Goal: Task Accomplishment & Management: Use online tool/utility

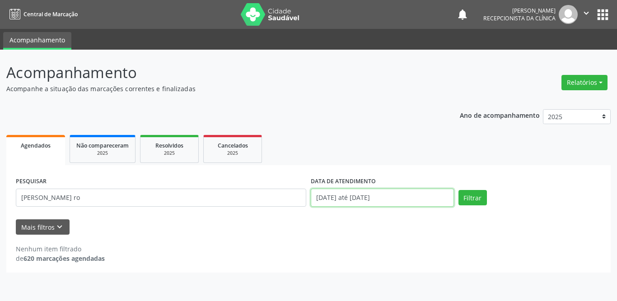
click at [395, 197] on input "[DATE] até [DATE]" at bounding box center [382, 198] width 143 height 18
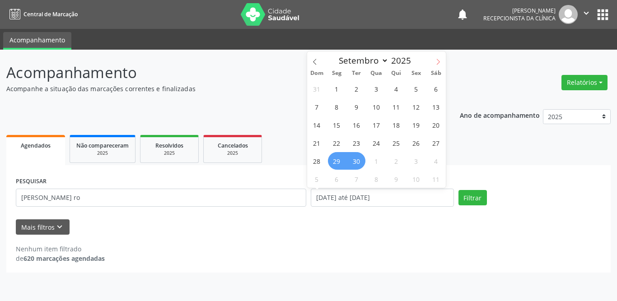
click at [437, 61] on icon at bounding box center [438, 62] width 6 height 6
select select "9"
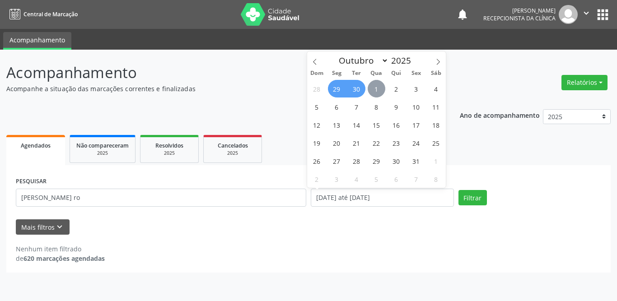
click at [380, 88] on span "1" at bounding box center [376, 89] width 18 height 18
type input "[DATE]"
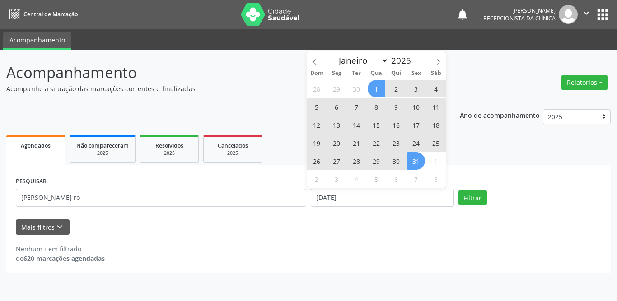
click at [417, 165] on span "31" at bounding box center [416, 161] width 18 height 18
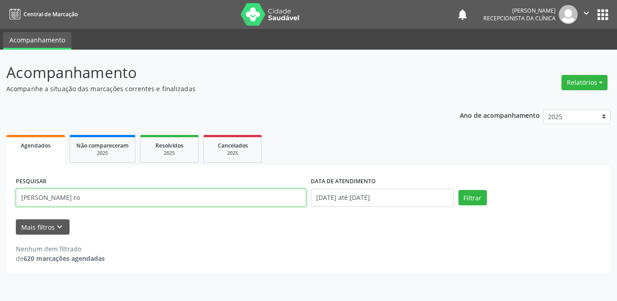
drag, startPoint x: 131, startPoint y: 193, endPoint x: 0, endPoint y: 193, distance: 130.9
click at [0, 193] on div "Acompanhamento Acompanhe a situação das marcações correntes e finalizadas Relat…" at bounding box center [308, 175] width 617 height 251
type input "[PERSON_NAME]"
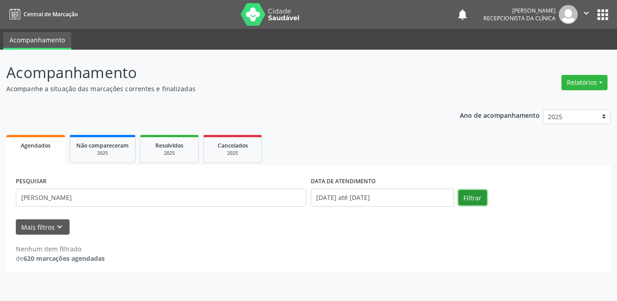
click at [477, 201] on button "Filtrar" at bounding box center [472, 197] width 28 height 15
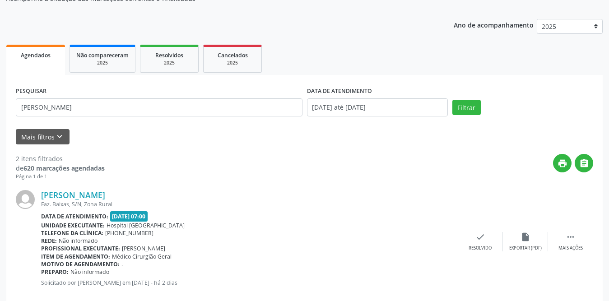
scroll to position [135, 0]
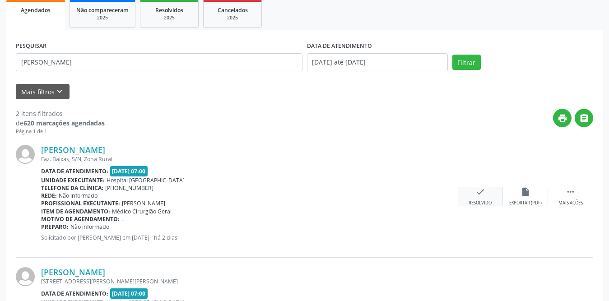
click at [482, 191] on icon "check" at bounding box center [480, 192] width 10 height 10
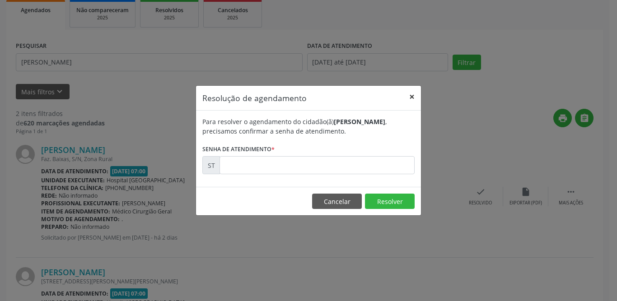
click at [414, 98] on button "×" at bounding box center [412, 97] width 18 height 22
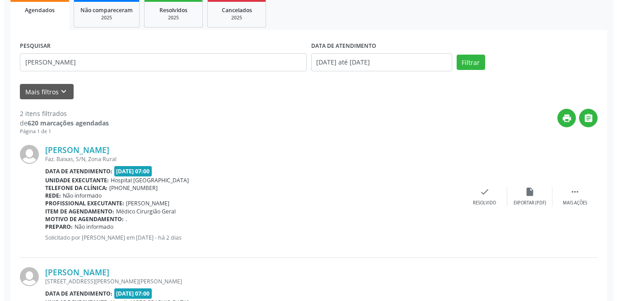
scroll to position [230, 0]
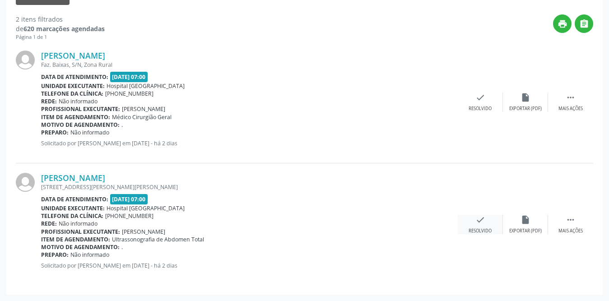
click at [479, 222] on icon "check" at bounding box center [480, 220] width 10 height 10
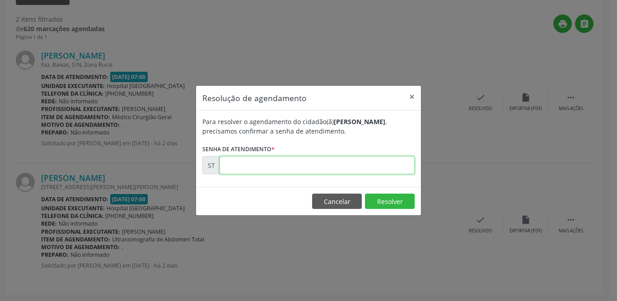
click at [298, 168] on input "text" at bounding box center [316, 165] width 195 height 18
type input "00024521"
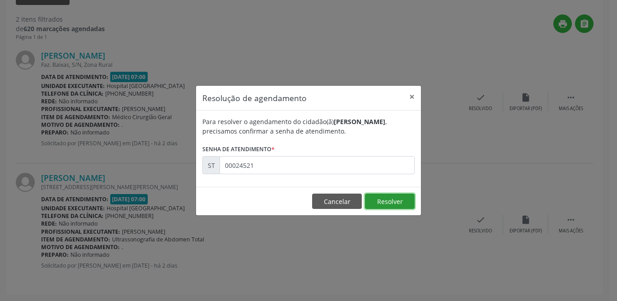
click at [377, 200] on button "Resolver" at bounding box center [390, 201] width 50 height 15
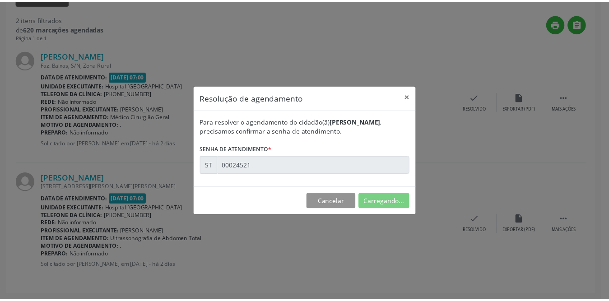
scroll to position [0, 0]
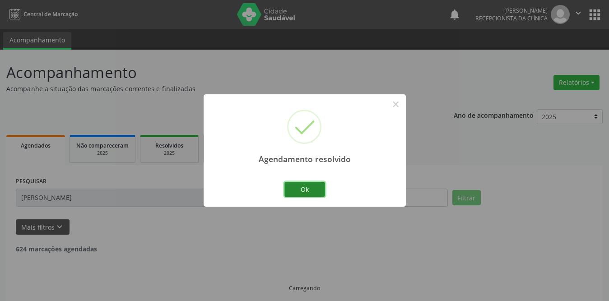
click at [300, 189] on button "Ok" at bounding box center [304, 189] width 41 height 15
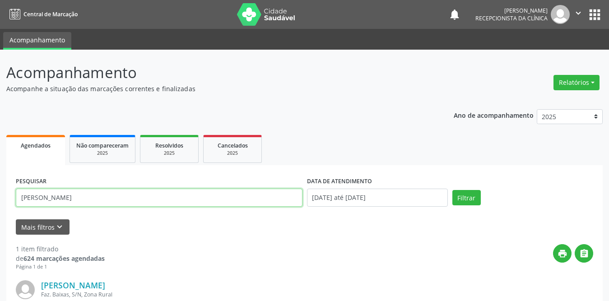
drag, startPoint x: 62, startPoint y: 206, endPoint x: 0, endPoint y: 196, distance: 63.1
click at [0, 196] on div "Acompanhamento Acompanhe a situação das marcações correntes e finalizadas Relat…" at bounding box center [304, 229] width 609 height 359
type input "alexs"
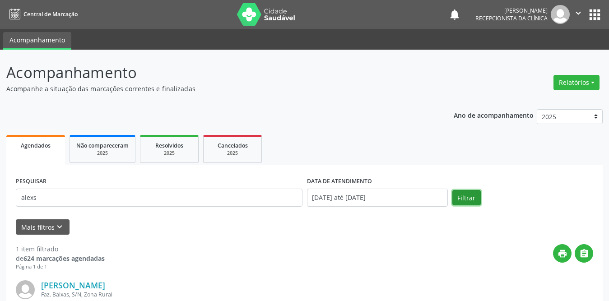
click at [467, 200] on button "Filtrar" at bounding box center [466, 197] width 28 height 15
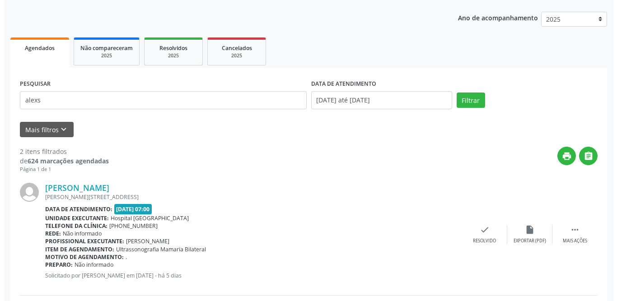
scroll to position [230, 0]
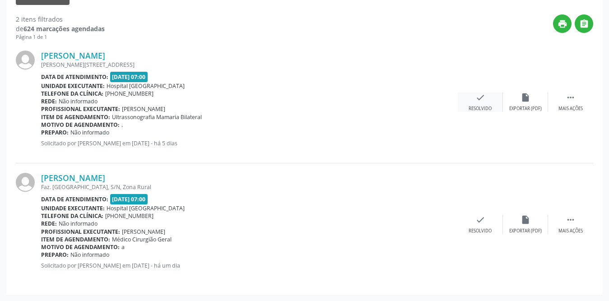
click at [480, 97] on icon "check" at bounding box center [480, 98] width 10 height 10
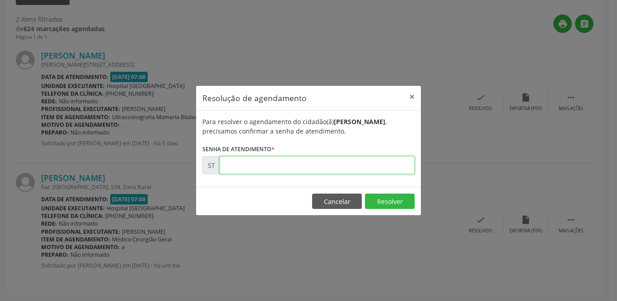
click at [258, 167] on input "text" at bounding box center [316, 165] width 195 height 18
type input "00024308"
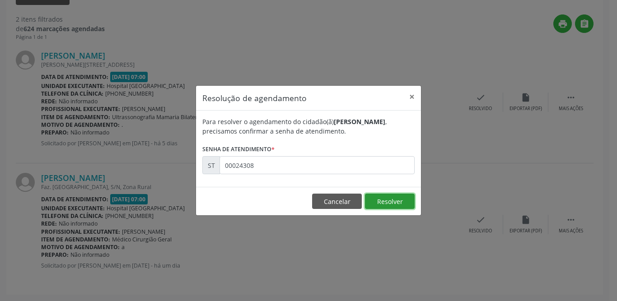
click at [390, 200] on button "Resolver" at bounding box center [390, 201] width 50 height 15
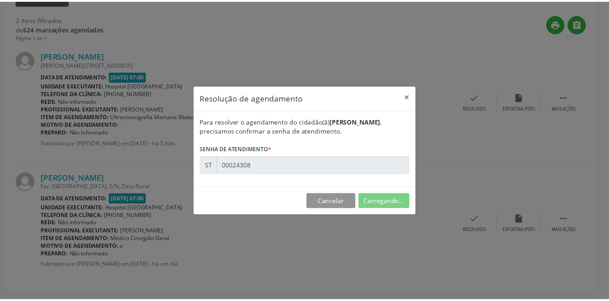
scroll to position [0, 0]
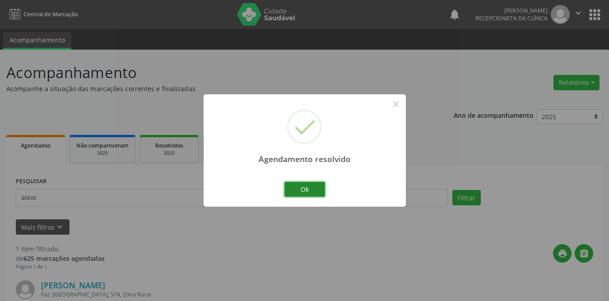
click at [300, 187] on button "Ok" at bounding box center [304, 189] width 41 height 15
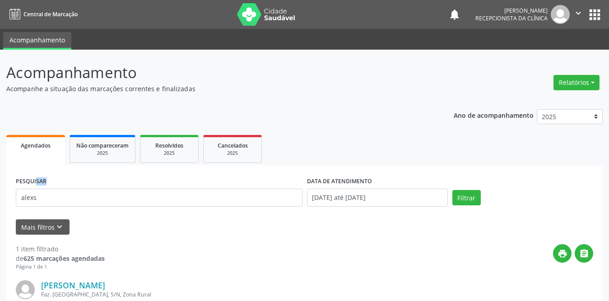
drag, startPoint x: 171, startPoint y: 208, endPoint x: 0, endPoint y: 187, distance: 171.9
click at [0, 187] on div "Acompanhamento Acompanhe a situação das marcações correntes e finalizadas Relat…" at bounding box center [304, 229] width 609 height 359
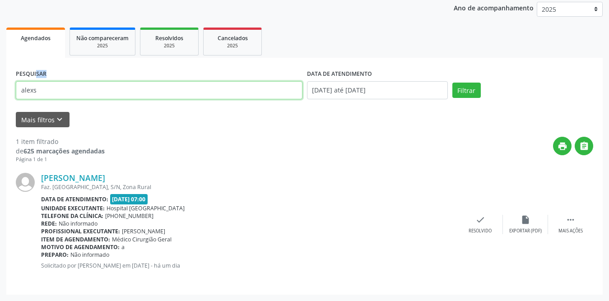
click at [45, 93] on input "alexs" at bounding box center [159, 90] width 287 height 18
type input "[PERSON_NAME]"
click at [452, 83] on button "Filtrar" at bounding box center [466, 90] width 28 height 15
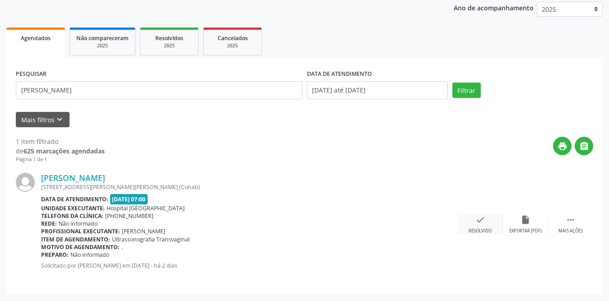
click at [484, 229] on div "Resolvido" at bounding box center [480, 231] width 23 height 6
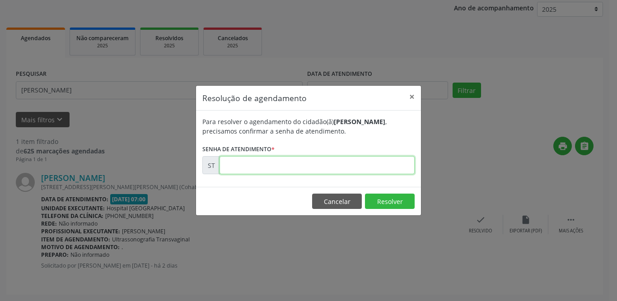
click at [334, 165] on input "text" at bounding box center [316, 165] width 195 height 18
type input "00025108"
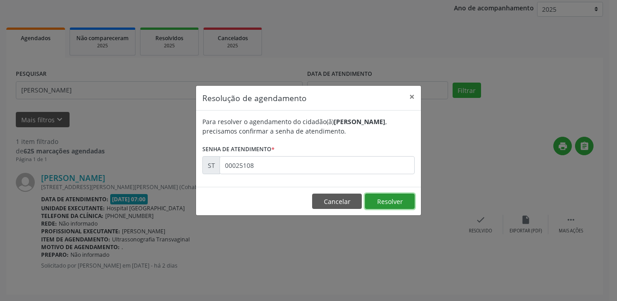
click at [391, 202] on button "Resolver" at bounding box center [390, 201] width 50 height 15
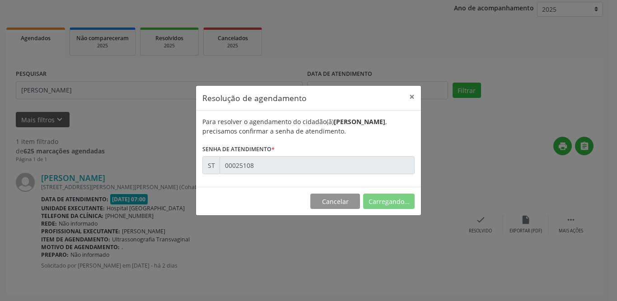
scroll to position [0, 0]
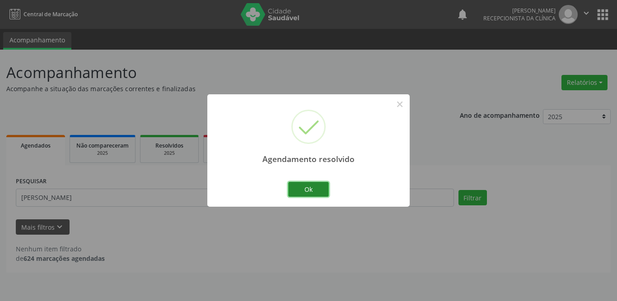
click at [314, 189] on button "Ok" at bounding box center [308, 189] width 41 height 15
